Goal: Entertainment & Leisure: Consume media (video, audio)

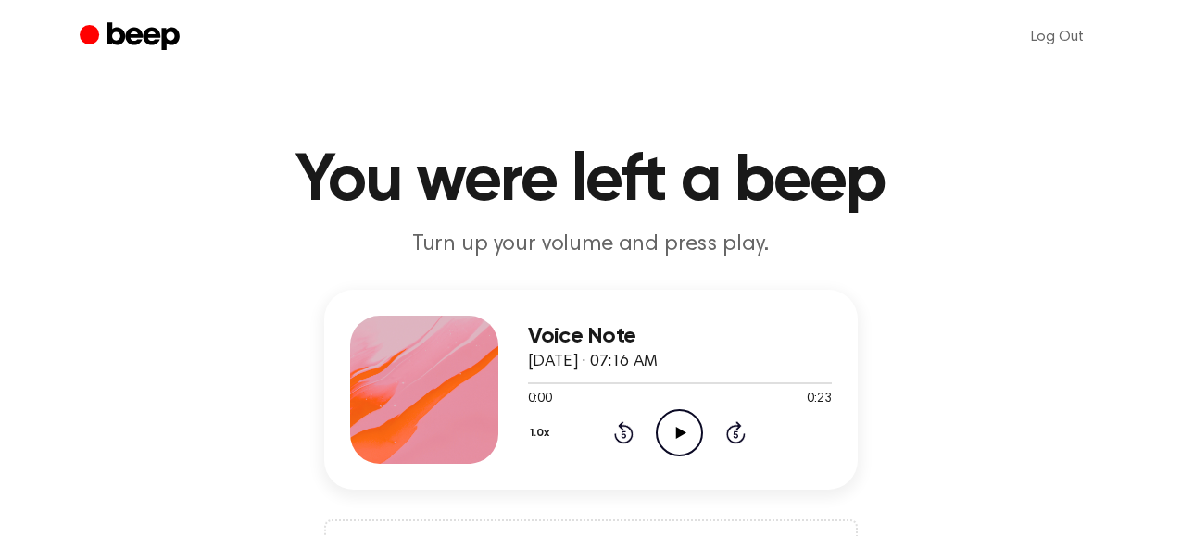
click at [680, 431] on icon at bounding box center [681, 433] width 10 height 12
click at [683, 436] on icon "Play Audio" at bounding box center [679, 432] width 47 height 47
click at [676, 431] on icon at bounding box center [681, 433] width 10 height 12
click at [677, 436] on icon at bounding box center [681, 433] width 10 height 12
click at [675, 439] on icon "Play Audio" at bounding box center [679, 432] width 47 height 47
